Goal: Task Accomplishment & Management: Use online tool/utility

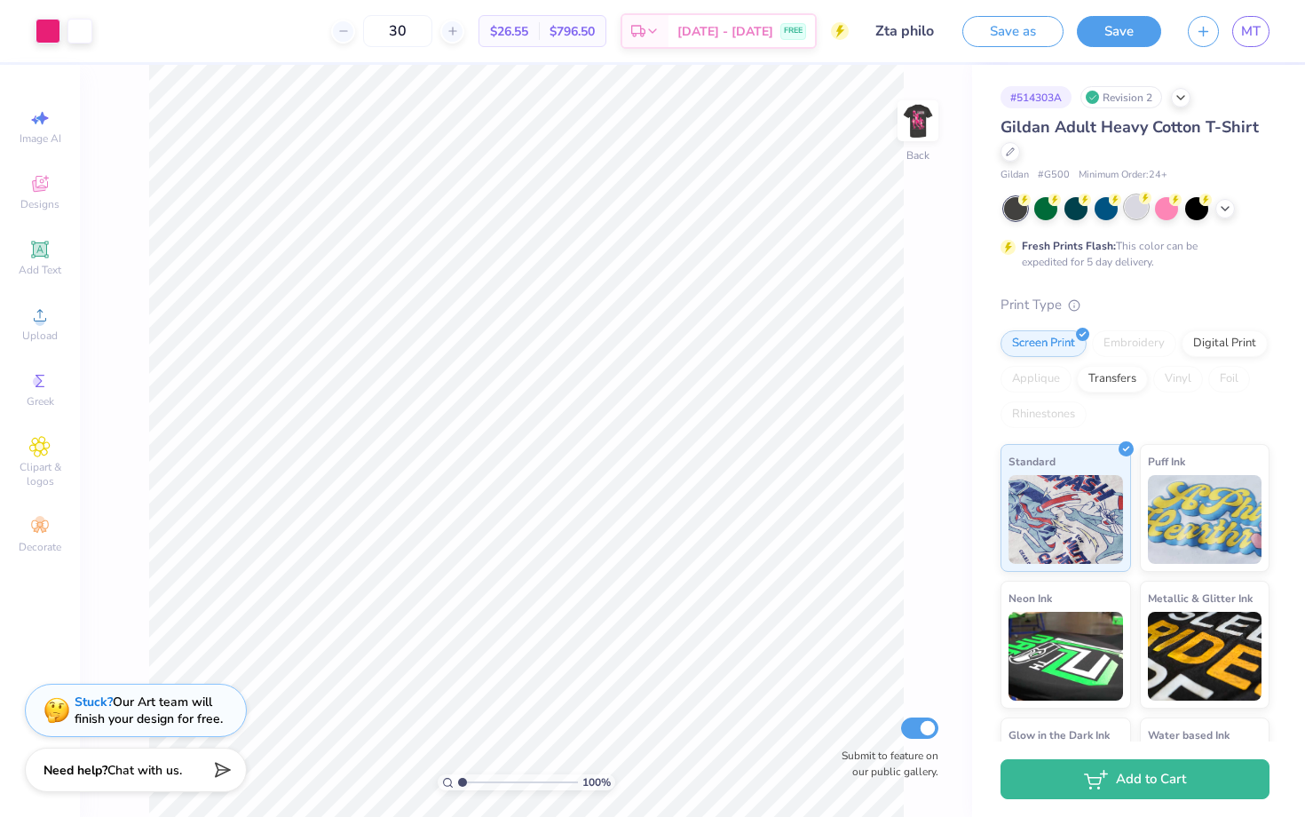
click at [660, 213] on div at bounding box center [1135, 206] width 23 height 23
click at [660, 111] on img at bounding box center [917, 120] width 71 height 71
click at [660, 112] on img at bounding box center [917, 120] width 71 height 71
click at [660, 126] on img at bounding box center [917, 120] width 71 height 71
click at [660, 126] on img at bounding box center [918, 121] width 36 height 36
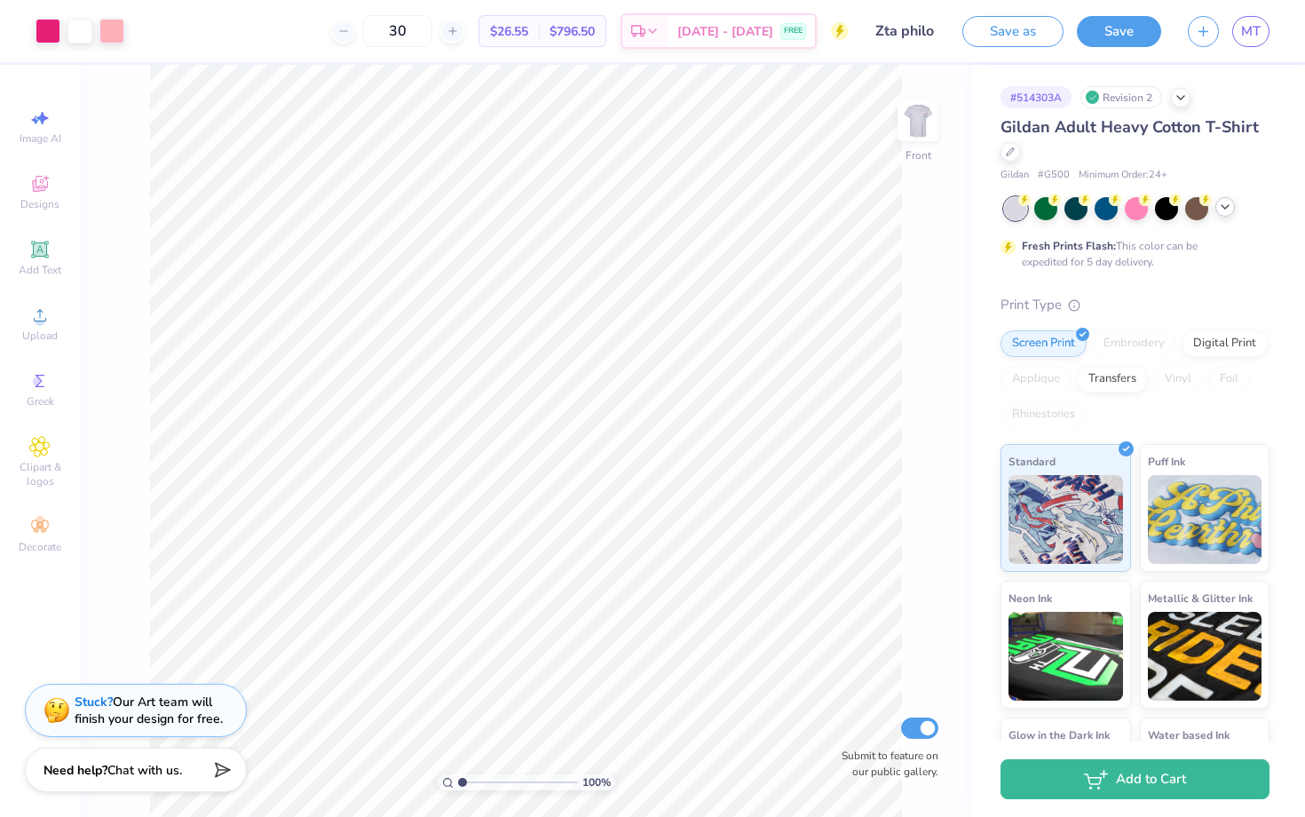
click at [660, 205] on icon at bounding box center [1225, 207] width 14 height 14
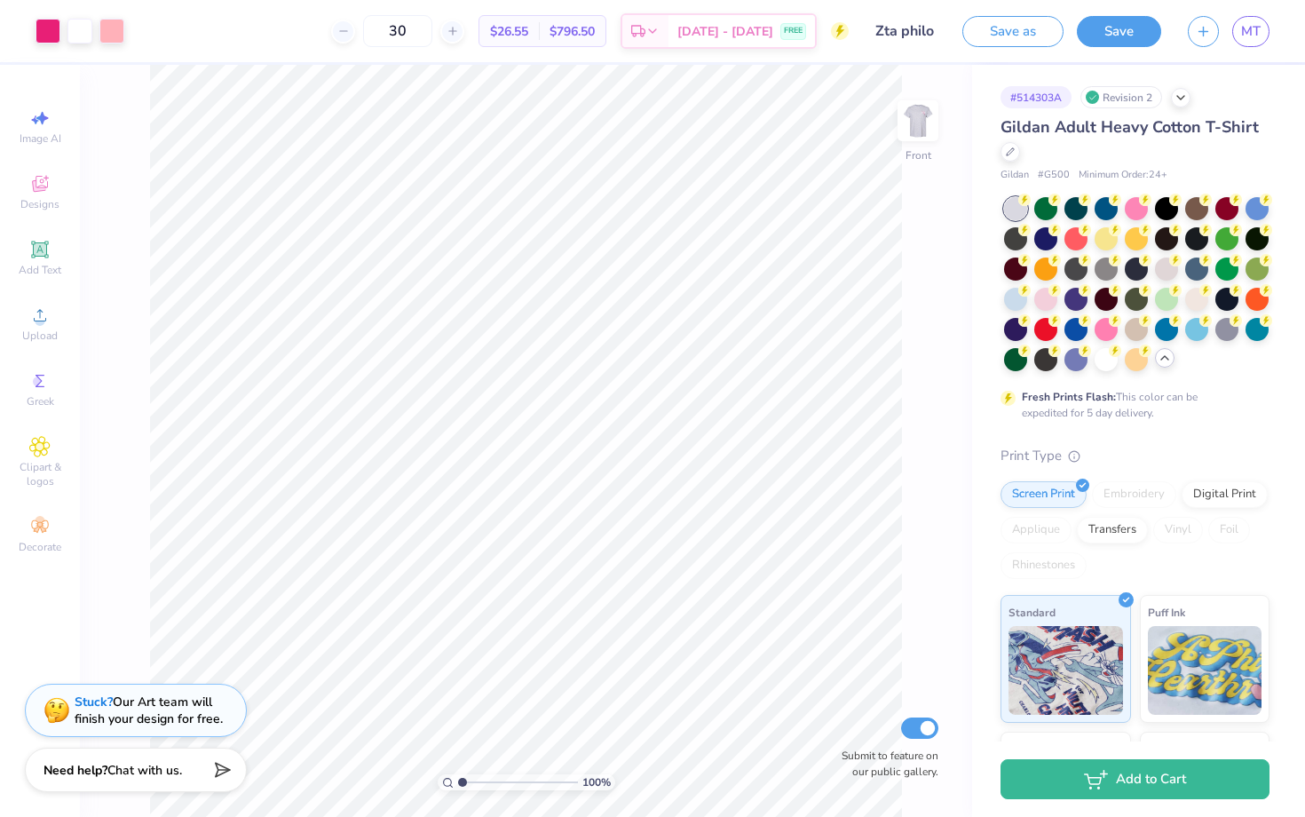
click at [660, 118] on img at bounding box center [918, 121] width 36 height 36
click at [660, 368] on div at bounding box center [1105, 359] width 23 height 23
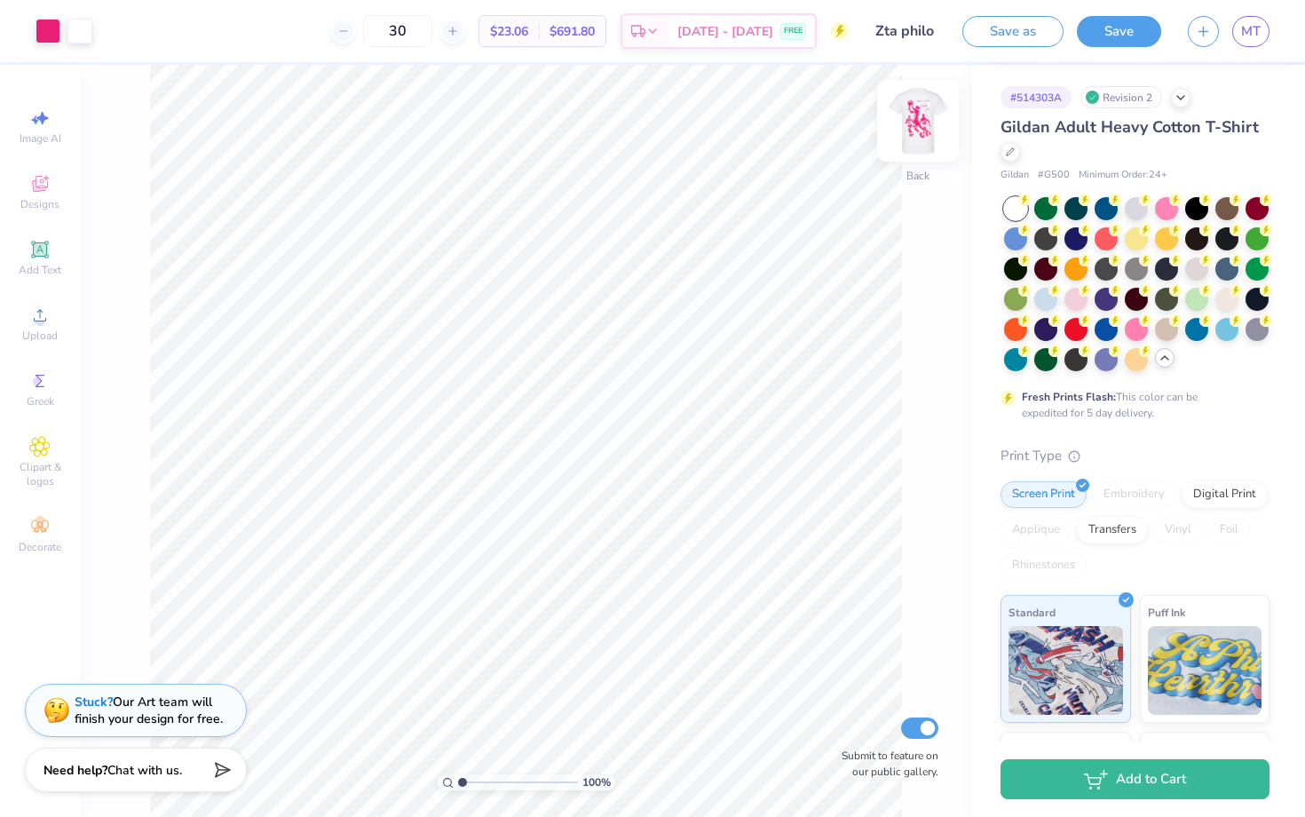
click at [660, 127] on img at bounding box center [917, 120] width 71 height 71
click at [660, 126] on img at bounding box center [917, 120] width 71 height 71
click at [660, 296] on div at bounding box center [1045, 299] width 23 height 23
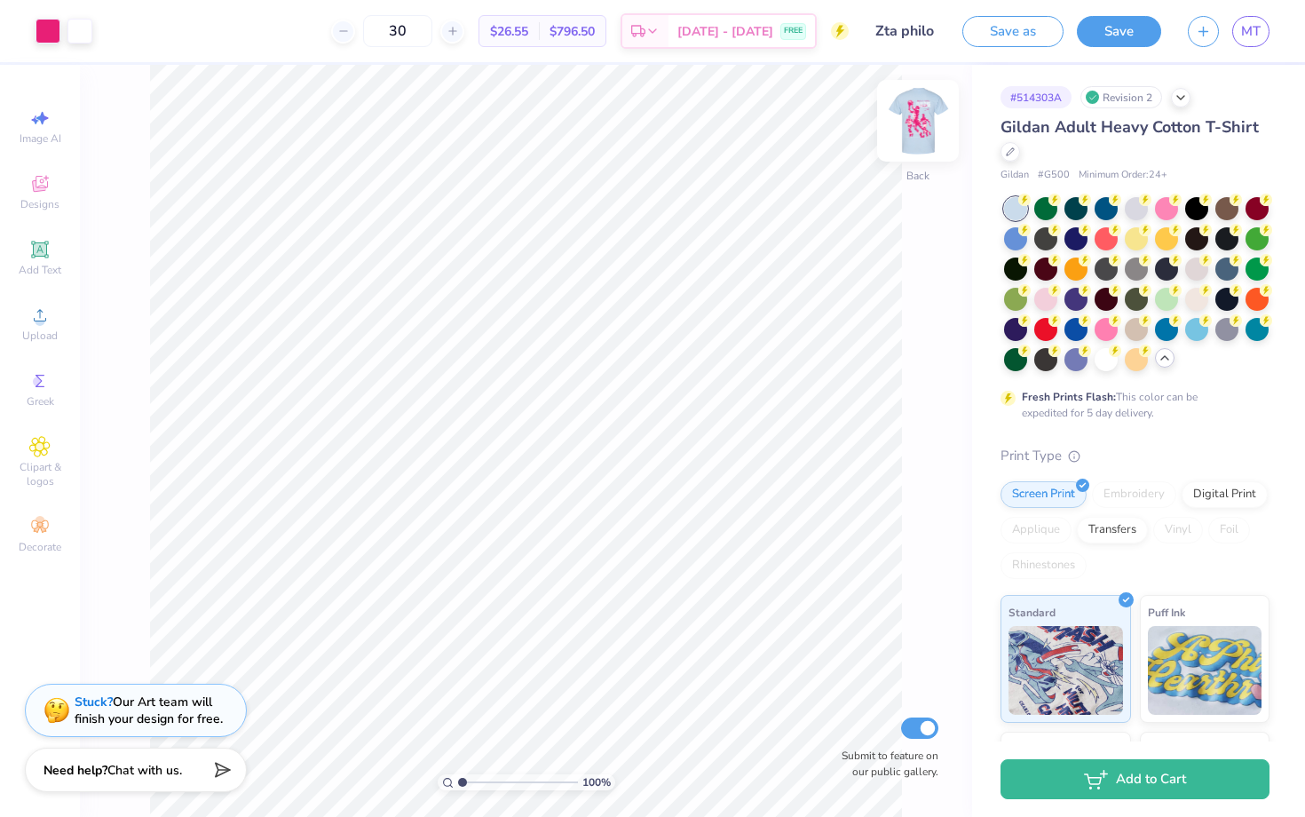
click at [660, 114] on img at bounding box center [917, 120] width 71 height 71
click at [660, 233] on circle at bounding box center [1024, 228] width 12 height 12
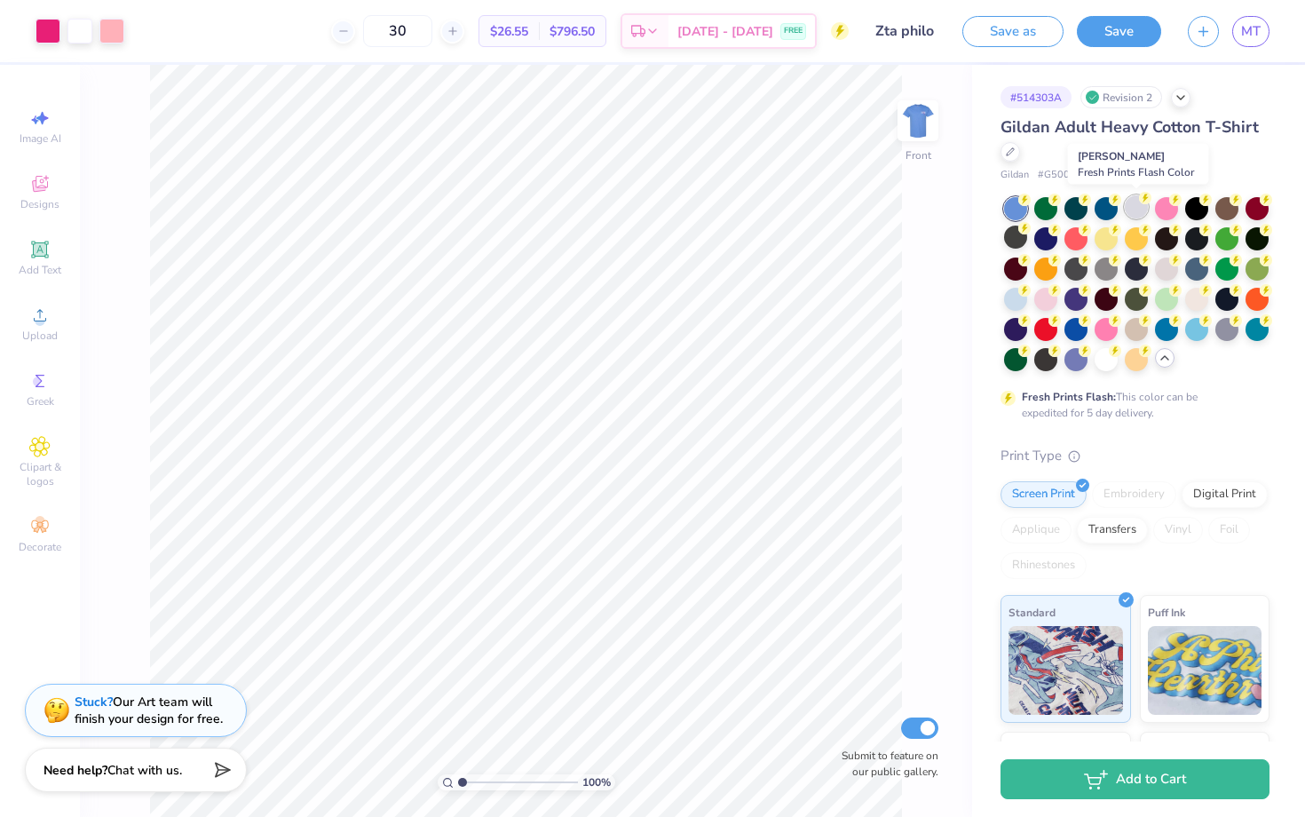
click at [660, 201] on div at bounding box center [1135, 206] width 23 height 23
click at [660, 202] on circle at bounding box center [1114, 198] width 12 height 12
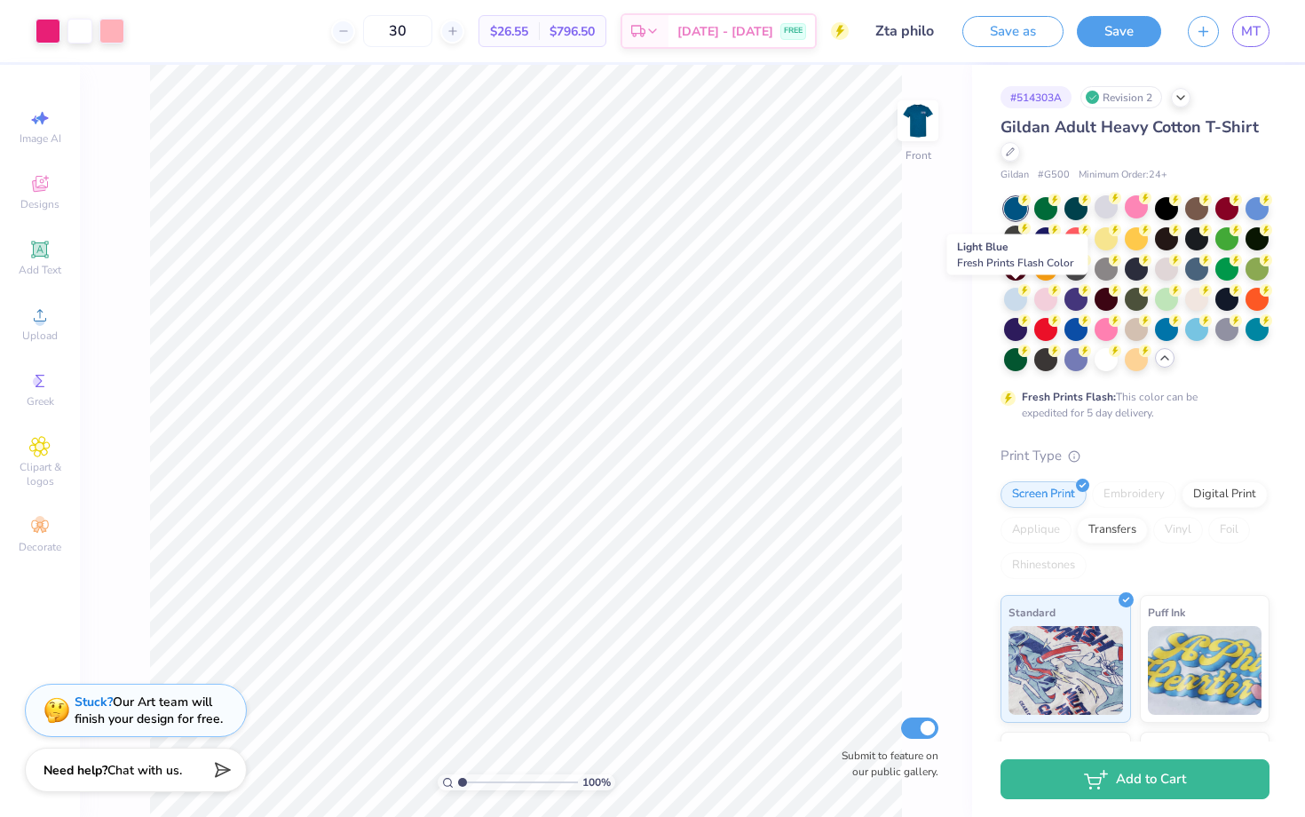
click at [660, 296] on div at bounding box center [1015, 299] width 23 height 23
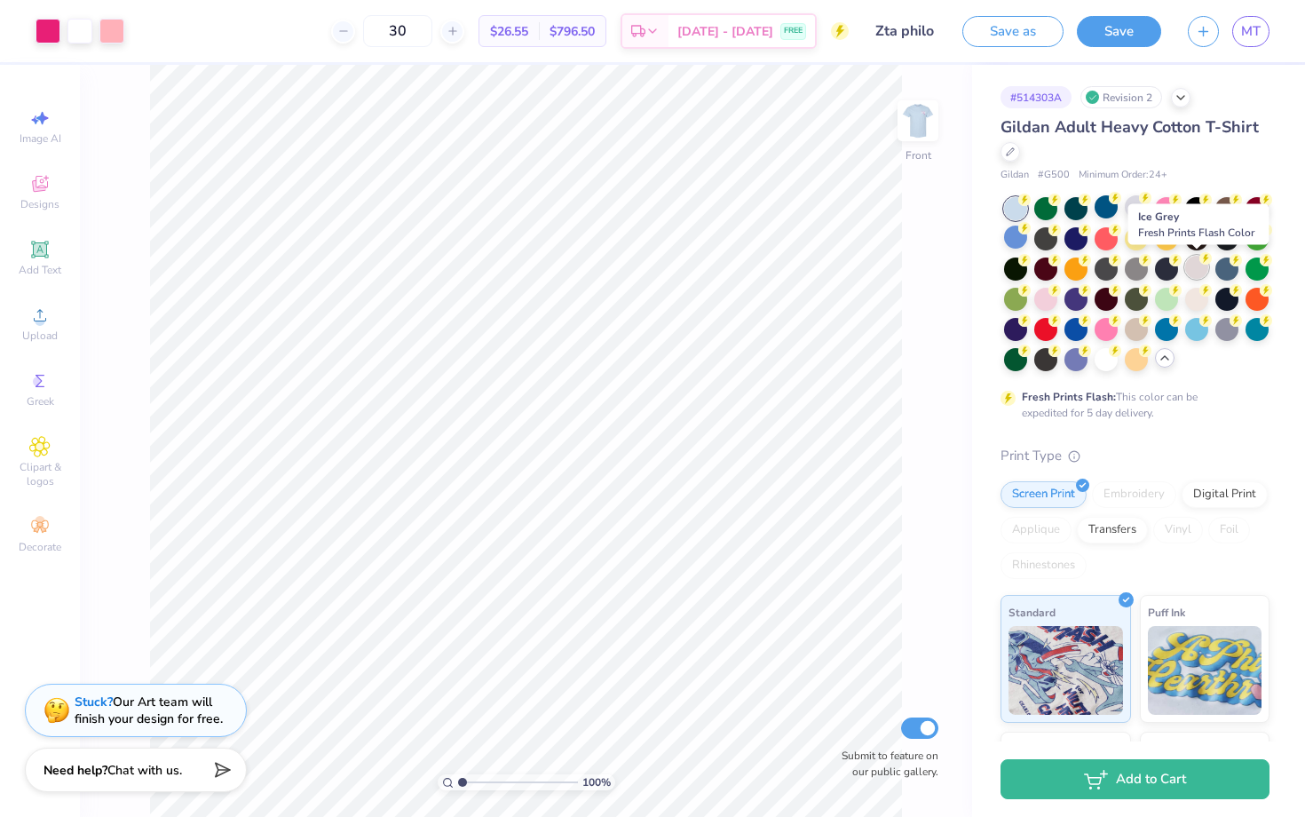
click at [660, 268] on div at bounding box center [1196, 267] width 23 height 23
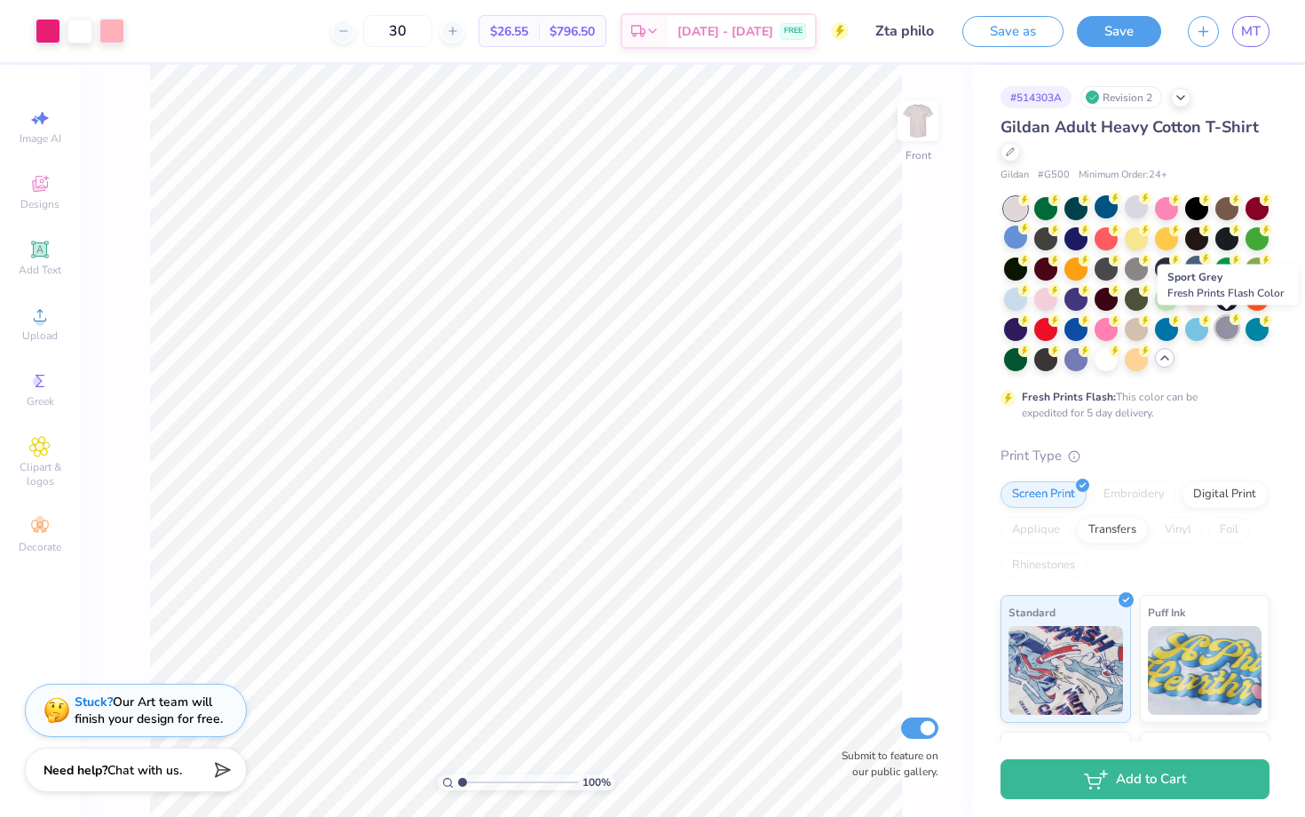
click at [660, 330] on div at bounding box center [1226, 327] width 23 height 23
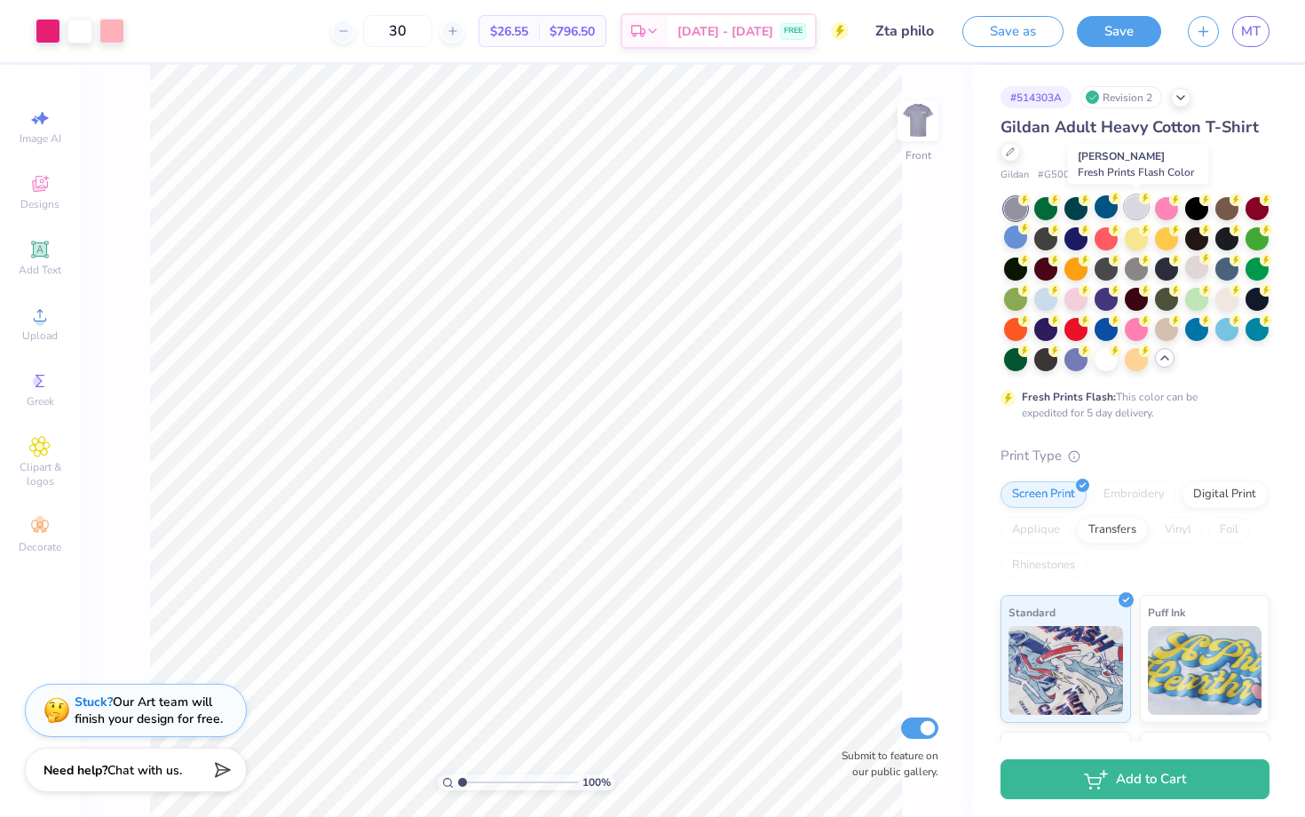
click at [660, 211] on div at bounding box center [1135, 206] width 23 height 23
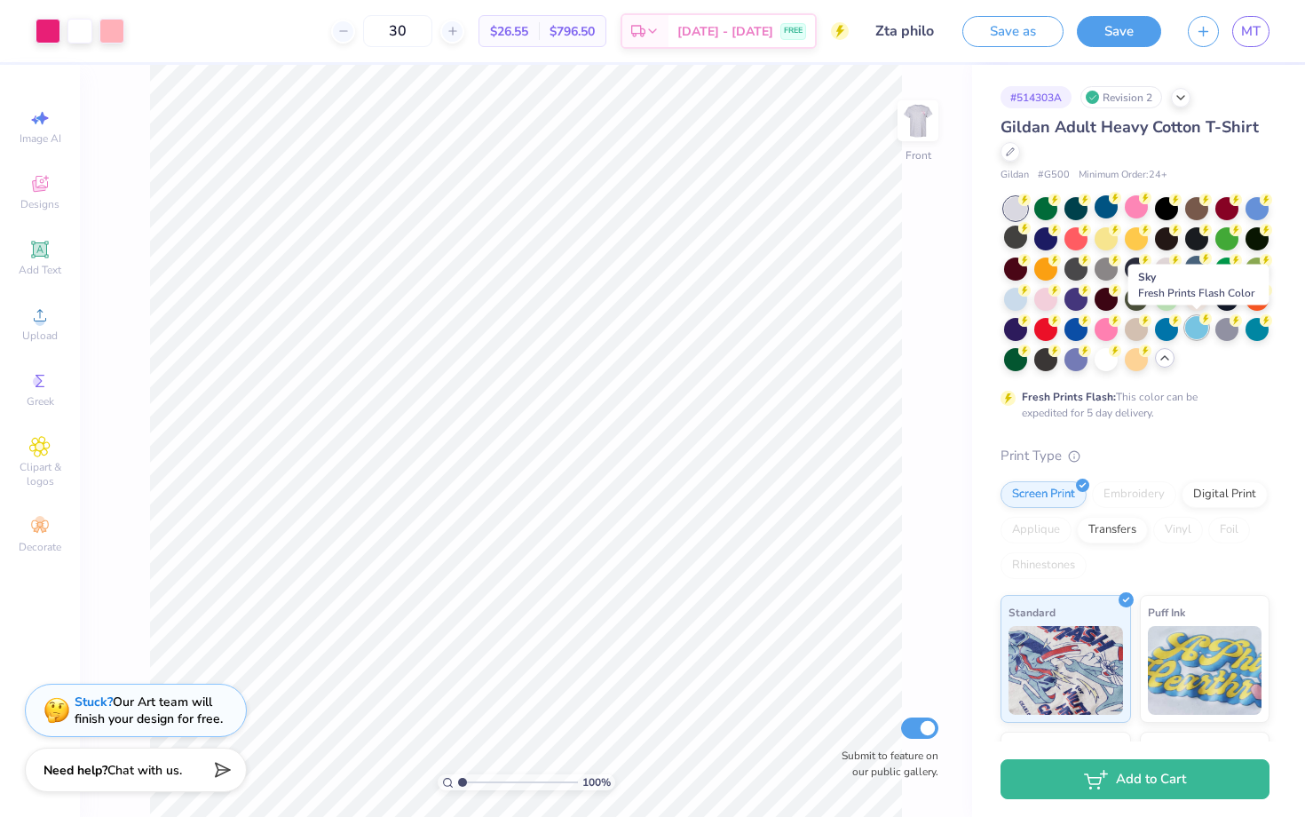
click at [660, 334] on div at bounding box center [1196, 327] width 23 height 23
